Goal: Task Accomplishment & Management: Use online tool/utility

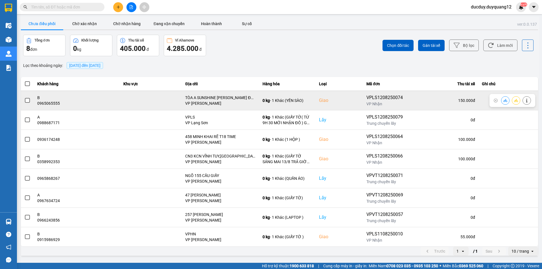
click at [27, 101] on span at bounding box center [27, 100] width 5 height 5
click at [24, 97] on input "checkbox" at bounding box center [24, 97] width 0 height 0
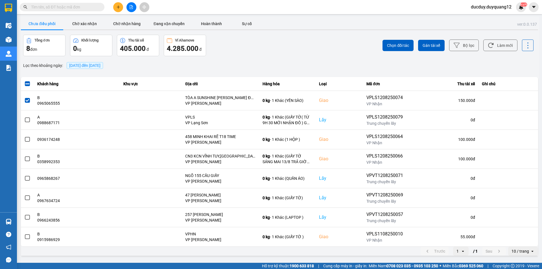
drag, startPoint x: 404, startPoint y: 38, endPoint x: 400, endPoint y: 45, distance: 7.6
click at [404, 39] on div "Chọn đối tác Gán tài xế Bộ lọc Làm mới" at bounding box center [405, 45] width 255 height 21
click at [400, 45] on span "Chọn đối tác" at bounding box center [398, 46] width 22 height 6
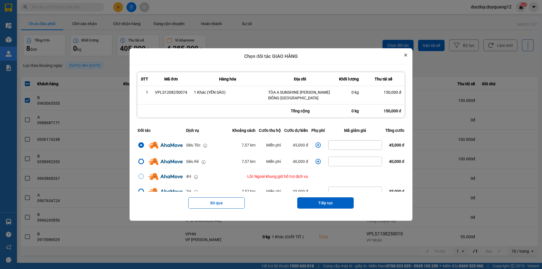
click at [407, 56] on icon "Close" at bounding box center [405, 55] width 2 height 2
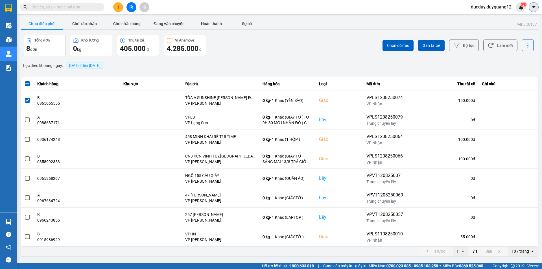
click at [534, 7] on icon "caret-down" at bounding box center [533, 7] width 3 height 2
click at [517, 21] on div "Cấu hình nhà xe" at bounding box center [518, 21] width 29 height 6
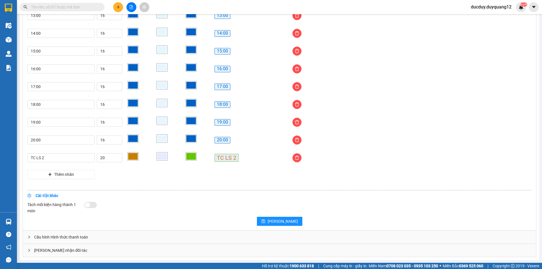
click at [87, 252] on div "[PERSON_NAME] nhận đối tác" at bounding box center [279, 250] width 513 height 13
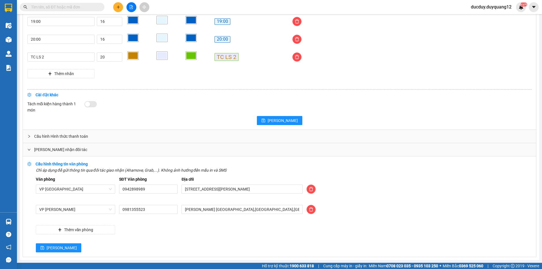
scroll to position [533, 0]
click at [49, 245] on span "[PERSON_NAME]" at bounding box center [62, 248] width 30 height 6
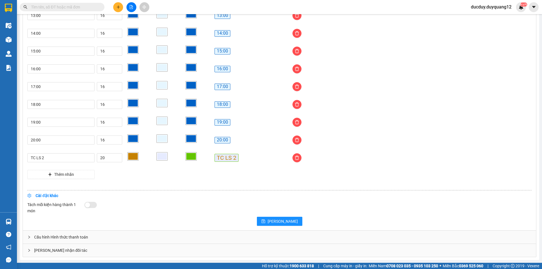
scroll to position [432, 0]
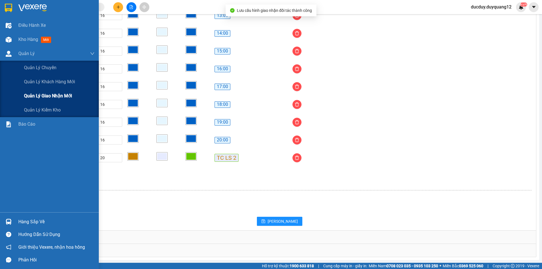
click at [35, 96] on span "Quản lý giao nhận mới" at bounding box center [48, 95] width 48 height 7
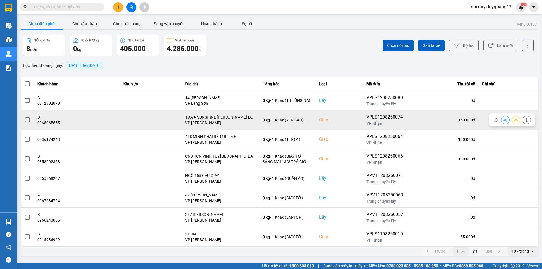
click at [25, 121] on span at bounding box center [27, 119] width 5 height 5
click at [24, 117] on input "checkbox" at bounding box center [24, 117] width 0 height 0
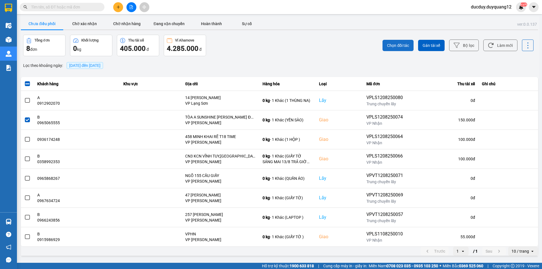
click at [400, 43] on span "Chọn đối tác" at bounding box center [398, 46] width 22 height 6
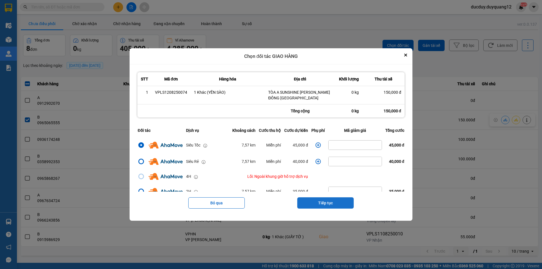
click at [321, 205] on button "Tiếp tục" at bounding box center [325, 202] width 56 height 11
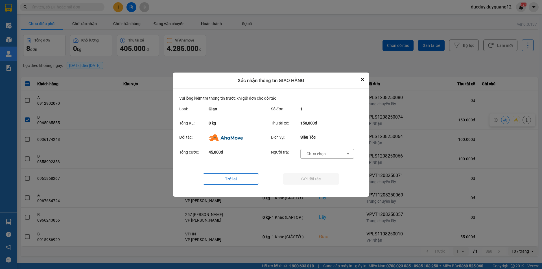
click at [319, 150] on div "-- Chưa chọn --" at bounding box center [323, 153] width 45 height 9
drag, startPoint x: 319, startPoint y: 186, endPoint x: 320, endPoint y: 178, distance: 7.5
click at [319, 185] on span "Ví Ahamove" at bounding box center [316, 186] width 23 height 6
click at [320, 178] on button "Gửi đối tác" at bounding box center [311, 178] width 56 height 11
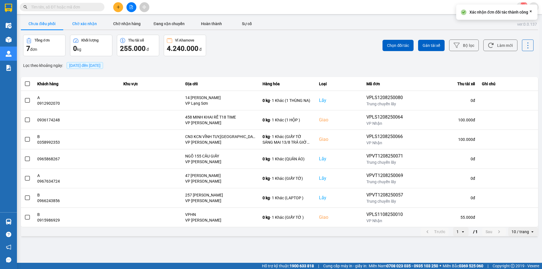
click at [87, 20] on button "Chờ xác nhận" at bounding box center [84, 23] width 42 height 11
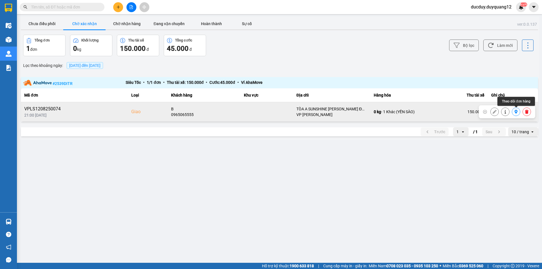
click at [515, 111] on icon at bounding box center [516, 112] width 4 height 4
click at [527, 113] on icon at bounding box center [526, 112] width 3 height 4
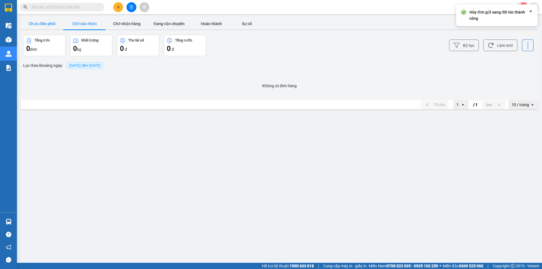
click at [43, 27] on button "Chưa điều phối" at bounding box center [42, 23] width 42 height 11
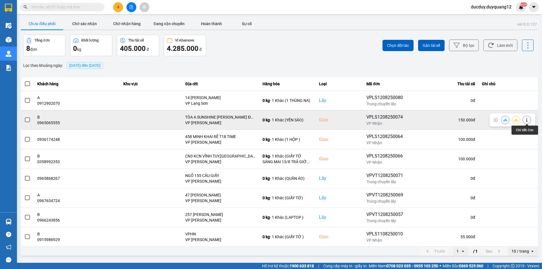
click at [528, 117] on button at bounding box center [527, 120] width 8 height 10
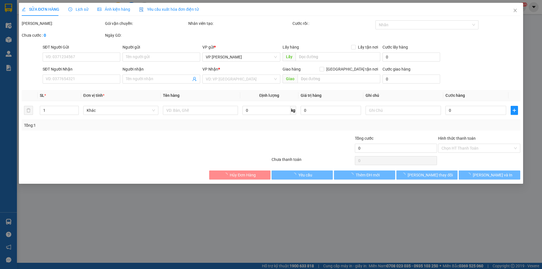
type input "0918928666"
type input "A"
checkbox input "true"
type input "VPLS"
type input "0965065555"
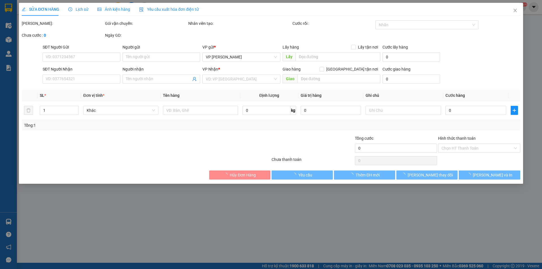
type input "B"
checkbox input "true"
type input "TÒA A SUNSHINE [PERSON_NAME] ĐỒNG [GEOGRAPHIC_DATA]"
type input "150.000"
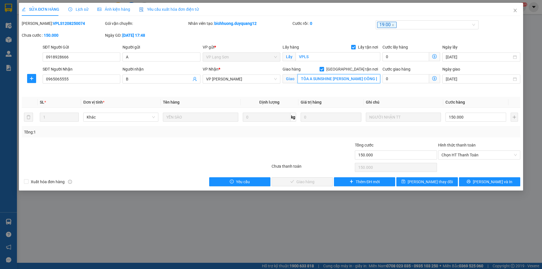
click at [355, 79] on input "TÒA A SUNSHINE [PERSON_NAME] ĐỒNG [GEOGRAPHIC_DATA]" at bounding box center [338, 78] width 83 height 9
click at [359, 78] on input "TÒA A SUNSHINE [PERSON_NAME] ĐỒNG [GEOGRAPHIC_DATA]" at bounding box center [338, 78] width 83 height 9
type input "TÒA A SUNSHINE ICONIC PHÚC ĐỒNG [GEOGRAPHIC_DATA]"
click at [420, 180] on span "[PERSON_NAME] thay đổi" at bounding box center [430, 182] width 45 height 6
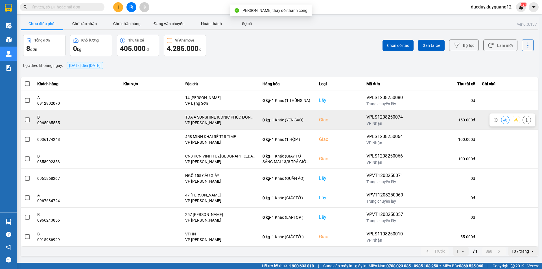
click at [29, 119] on span at bounding box center [27, 119] width 5 height 5
click at [24, 117] on input "checkbox" at bounding box center [24, 117] width 0 height 0
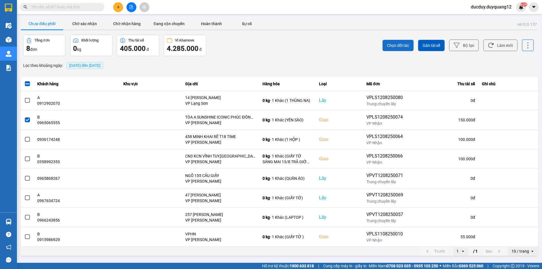
click at [405, 45] on span "Chọn đối tác" at bounding box center [398, 46] width 22 height 6
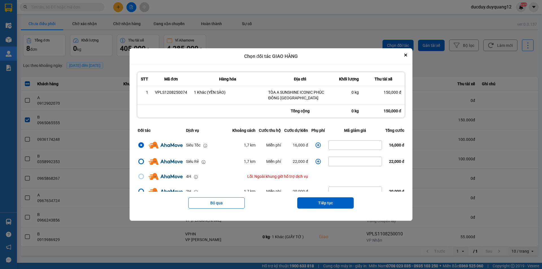
click at [318, 144] on icon "dialog" at bounding box center [318, 145] width 5 height 5
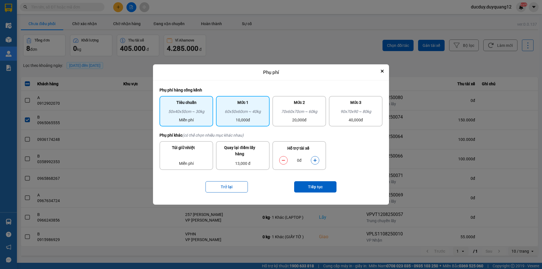
click at [250, 121] on div "10,000đ" at bounding box center [242, 120] width 47 height 6
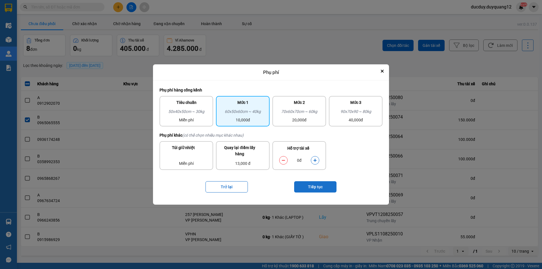
click at [312, 187] on button "Tiếp tục" at bounding box center [315, 186] width 42 height 11
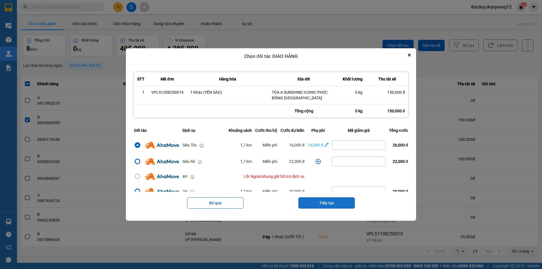
click at [310, 203] on button "Tiếp tục" at bounding box center [326, 202] width 56 height 11
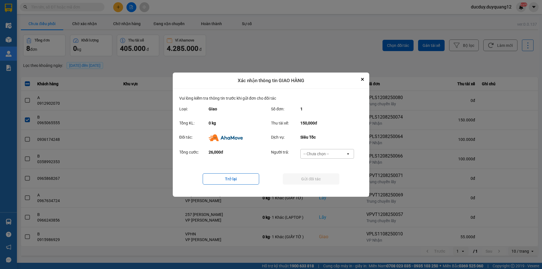
click at [318, 150] on div "-- Chưa chọn --" at bounding box center [323, 153] width 45 height 9
click at [323, 185] on span "Ví Ahamove" at bounding box center [316, 186] width 23 height 6
click at [321, 178] on button "Gửi đối tác" at bounding box center [311, 178] width 56 height 11
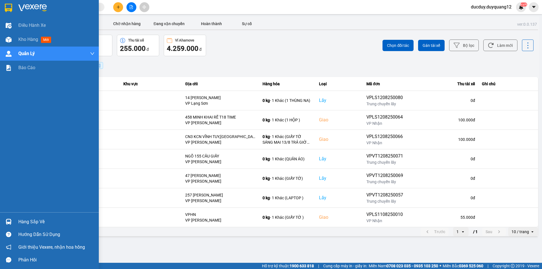
click at [39, 224] on div "Hàng sắp về" at bounding box center [56, 222] width 76 height 8
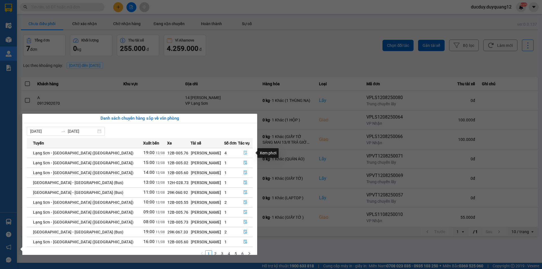
click at [244, 152] on icon "file-done" at bounding box center [245, 153] width 3 height 4
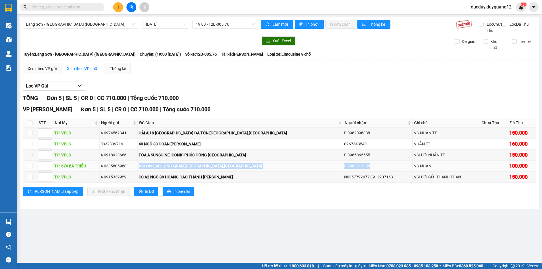
drag, startPoint x: 172, startPoint y: 173, endPoint x: 374, endPoint y: 173, distance: 202.6
click at [386, 172] on tr "TC: 676 BÀ TRIỆU A 0385805988 NGÕ 89 [GEOGRAPHIC_DATA] B 0983013388 NG NHẬN 100…" at bounding box center [279, 166] width 513 height 11
drag, startPoint x: 155, startPoint y: 183, endPoint x: 369, endPoint y: 187, distance: 213.4
click at [384, 183] on tr "TC: VPLS A 0915339959 CC A2 NGÕ 80 HOÀNG ĐẠO THÀNH [GEOGRAPHIC_DATA] N035779247…" at bounding box center [279, 177] width 513 height 11
copy tr "NGÕ 80 HOÀNG ĐẠO THÀNH [GEOGRAPHIC_DATA] N0357792477 0912907163"
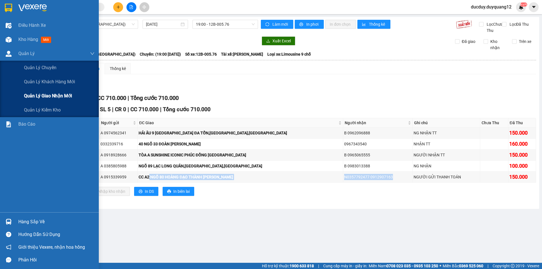
click at [39, 90] on div "Quản lý giao nhận mới" at bounding box center [59, 96] width 71 height 14
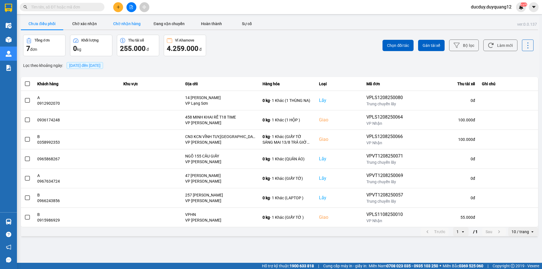
click at [126, 22] on button "Chờ nhận hàng" at bounding box center [127, 23] width 42 height 11
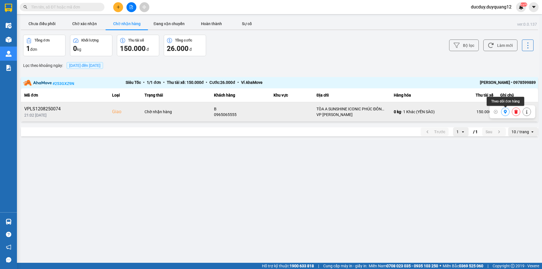
click at [505, 114] on icon at bounding box center [505, 112] width 4 height 4
click at [527, 113] on icon at bounding box center [527, 112] width 4 height 4
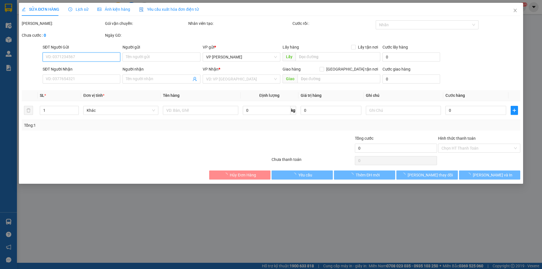
type input "0918928666"
type input "A"
checkbox input "true"
type input "VPLS"
type input "0965065555"
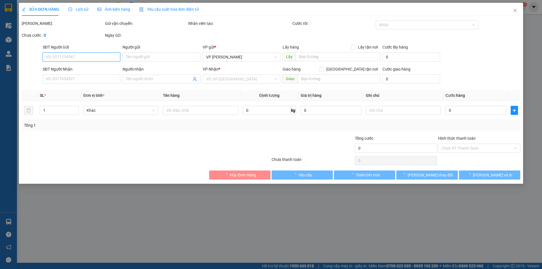
type input "B"
checkbox input "true"
type input "TÒA A SUNSHINE ICONIC PHÚC ĐỒNG [GEOGRAPHIC_DATA]"
type input "150.000"
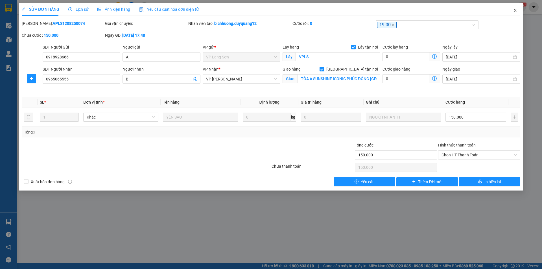
click at [516, 11] on icon "close" at bounding box center [515, 10] width 5 height 5
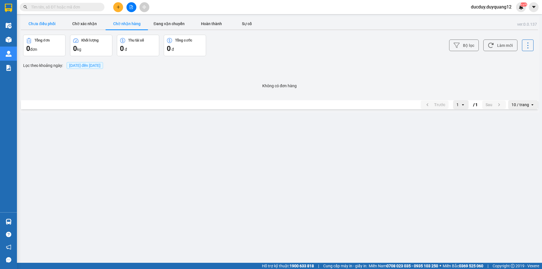
click at [42, 27] on button "Chưa điều phối" at bounding box center [42, 23] width 42 height 11
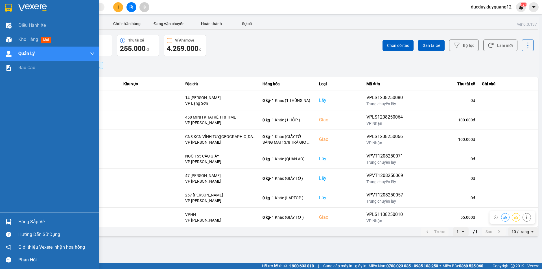
click at [16, 222] on div "Hàng sắp về" at bounding box center [49, 221] width 99 height 13
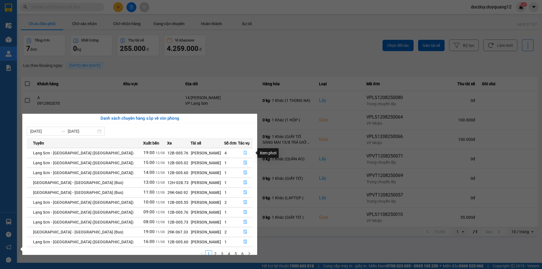
click at [243, 152] on icon "file-done" at bounding box center [245, 153] width 4 height 4
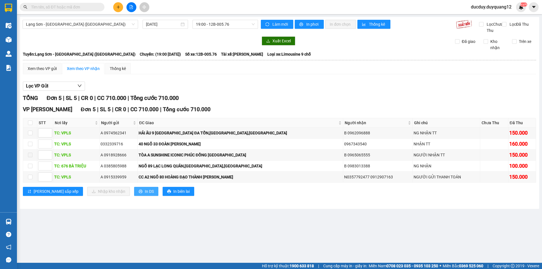
click at [145, 194] on span "In DS" at bounding box center [149, 191] width 9 height 6
